Goal: Navigation & Orientation: Locate item on page

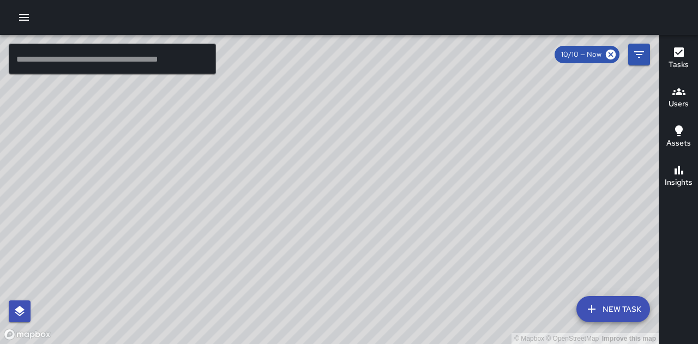
drag, startPoint x: 577, startPoint y: 257, endPoint x: 541, endPoint y: 292, distance: 49.8
drag, startPoint x: 541, startPoint y: 292, endPoint x: 285, endPoint y: 252, distance: 259.5
click at [285, 252] on div "© Mapbox © OpenStreetMap Improve this map" at bounding box center [329, 189] width 659 height 309
drag, startPoint x: 286, startPoint y: 251, endPoint x: 292, endPoint y: 239, distance: 13.4
click at [292, 239] on div "© Mapbox © OpenStreetMap Improve this map" at bounding box center [329, 189] width 659 height 309
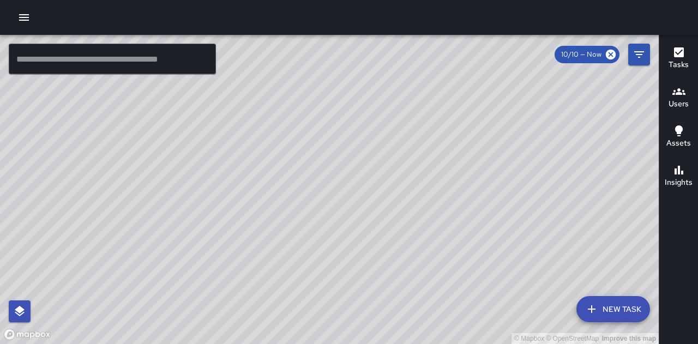
drag, startPoint x: 520, startPoint y: 206, endPoint x: 464, endPoint y: 133, distance: 92.2
click at [464, 133] on div "© Mapbox © OpenStreetMap Improve this map" at bounding box center [329, 189] width 659 height 309
drag, startPoint x: 433, startPoint y: 87, endPoint x: 371, endPoint y: 142, distance: 83.1
click at [371, 142] on div "© Mapbox © OpenStreetMap Improve this map" at bounding box center [329, 189] width 659 height 309
drag, startPoint x: 397, startPoint y: 118, endPoint x: 358, endPoint y: 184, distance: 77.3
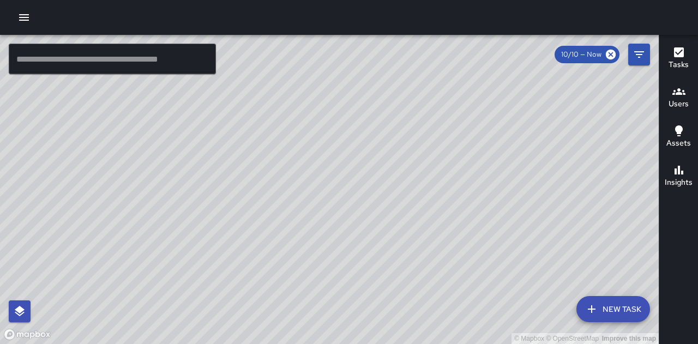
click at [358, 184] on div "© Mapbox © OpenStreetMap Improve this map" at bounding box center [329, 189] width 659 height 309
drag, startPoint x: 427, startPoint y: 169, endPoint x: 351, endPoint y: 118, distance: 90.9
click at [351, 118] on div "© Mapbox © OpenStreetMap Improve this map" at bounding box center [329, 189] width 659 height 309
drag, startPoint x: 346, startPoint y: 128, endPoint x: 305, endPoint y: 107, distance: 45.9
click at [305, 107] on div "© Mapbox © OpenStreetMap Improve this map" at bounding box center [329, 189] width 659 height 309
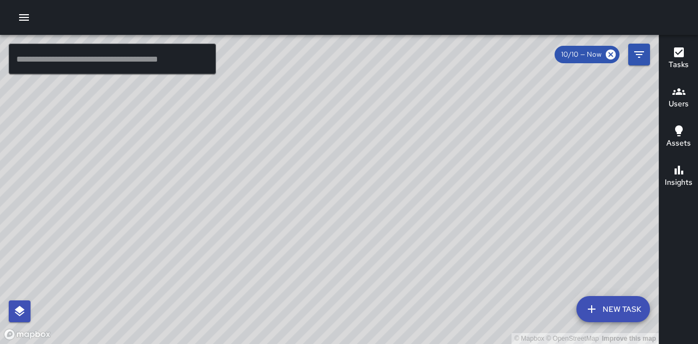
drag, startPoint x: 525, startPoint y: 281, endPoint x: 500, endPoint y: 215, distance: 70.1
click at [500, 215] on div "© Mapbox © OpenStreetMap Improve this map" at bounding box center [329, 189] width 659 height 309
drag, startPoint x: 407, startPoint y: 176, endPoint x: 380, endPoint y: 142, distance: 43.0
click at [380, 142] on div "© Mapbox © OpenStreetMap Improve this map" at bounding box center [329, 189] width 659 height 309
click at [459, 43] on div "© Mapbox © OpenStreetMap Improve this map" at bounding box center [329, 189] width 659 height 309
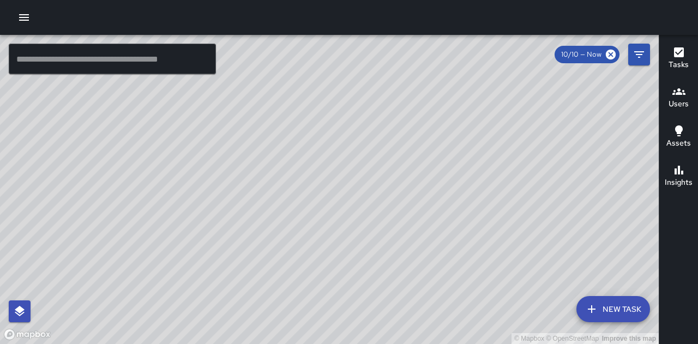
drag, startPoint x: 349, startPoint y: 133, endPoint x: 263, endPoint y: 370, distance: 252.5
click at [263, 344] on html "© Mapbox © OpenStreetMap Improve this map ​ New Task 10/10 — Now Map Layers Tas…" at bounding box center [349, 172] width 698 height 344
drag, startPoint x: 224, startPoint y: 203, endPoint x: 444, endPoint y: 158, distance: 224.6
click at [444, 158] on div "© Mapbox © OpenStreetMap Improve this map" at bounding box center [329, 189] width 659 height 309
drag, startPoint x: 517, startPoint y: 202, endPoint x: 429, endPoint y: 315, distance: 143.4
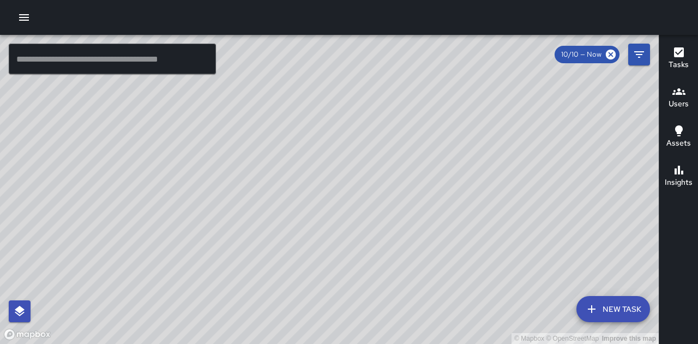
click at [430, 314] on div "© Mapbox © OpenStreetMap Improve this map" at bounding box center [329, 189] width 659 height 309
drag, startPoint x: 278, startPoint y: 235, endPoint x: 359, endPoint y: 139, distance: 125.8
click at [359, 139] on div "© Mapbox © OpenStreetMap Improve this map" at bounding box center [329, 189] width 659 height 309
click at [345, 251] on div "© Mapbox © OpenStreetMap Improve this map" at bounding box center [329, 189] width 659 height 309
drag, startPoint x: 344, startPoint y: 254, endPoint x: 320, endPoint y: 274, distance: 30.6
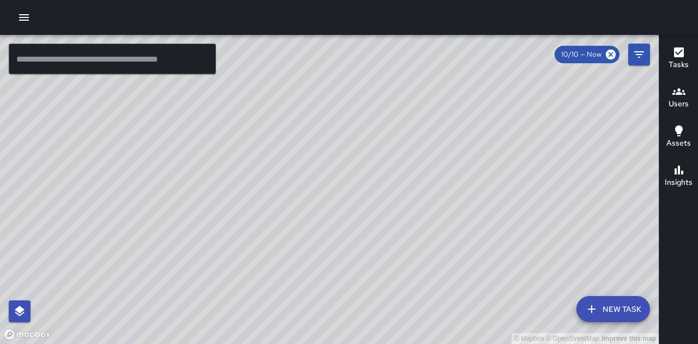
click at [320, 274] on div "© Mapbox © OpenStreetMap Improve this map" at bounding box center [329, 189] width 659 height 309
click at [401, 119] on div "© Mapbox © OpenStreetMap Improve this map" at bounding box center [329, 189] width 659 height 309
drag, startPoint x: 423, startPoint y: 265, endPoint x: 408, endPoint y: 265, distance: 15.3
click at [413, 265] on div "© Mapbox © OpenStreetMap Improve this map" at bounding box center [329, 189] width 659 height 309
drag, startPoint x: 274, startPoint y: 231, endPoint x: 657, endPoint y: 200, distance: 384.2
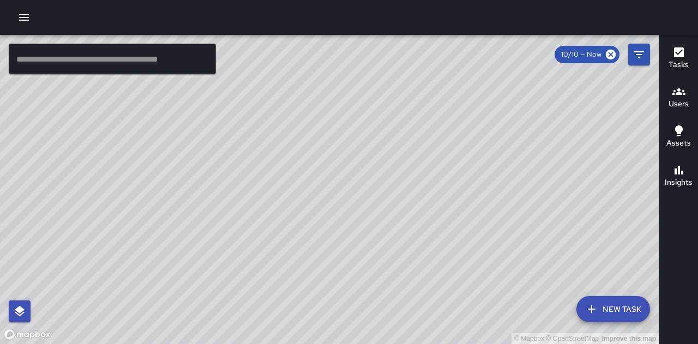
click at [657, 200] on div "© Mapbox © OpenStreetMap Improve this map" at bounding box center [329, 189] width 659 height 309
drag, startPoint x: 325, startPoint y: 146, endPoint x: 336, endPoint y: 214, distance: 69.1
click at [336, 214] on div "© Mapbox © OpenStreetMap Improve this map" at bounding box center [329, 189] width 659 height 309
drag, startPoint x: 427, startPoint y: 238, endPoint x: 374, endPoint y: 230, distance: 53.5
click at [374, 230] on div "© Mapbox © OpenStreetMap Improve this map" at bounding box center [329, 189] width 659 height 309
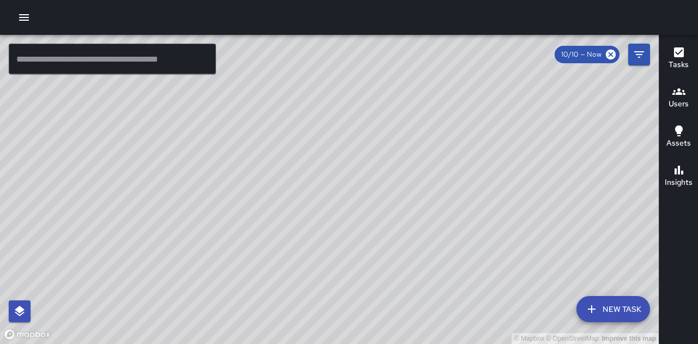
drag, startPoint x: 374, startPoint y: 229, endPoint x: 370, endPoint y: 241, distance: 13.1
drag, startPoint x: 370, startPoint y: 241, endPoint x: 201, endPoint y: 209, distance: 172.1
click at [201, 209] on div "© Mapbox © OpenStreetMap Improve this map" at bounding box center [329, 189] width 659 height 309
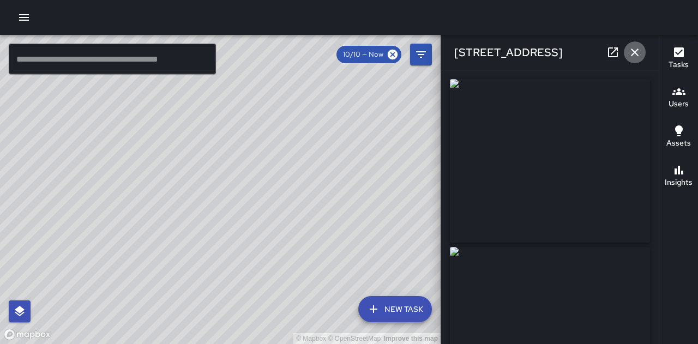
click at [631, 52] on icon "button" at bounding box center [634, 52] width 13 height 13
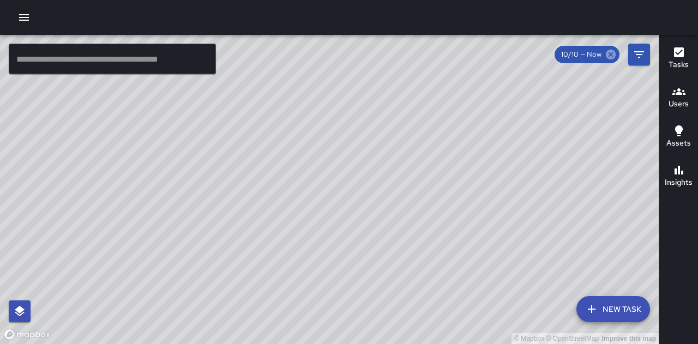
click at [614, 56] on icon at bounding box center [611, 55] width 10 height 10
